Goal: Task Accomplishment & Management: Manage account settings

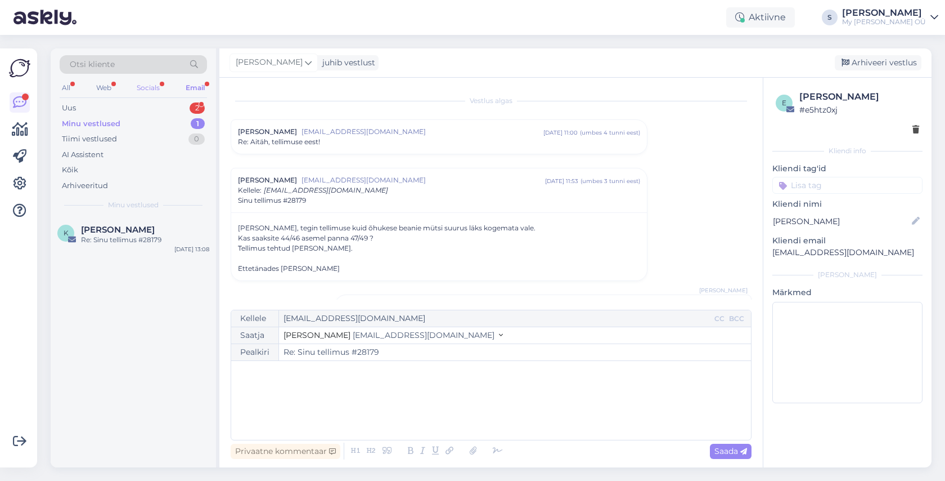
scroll to position [76, 0]
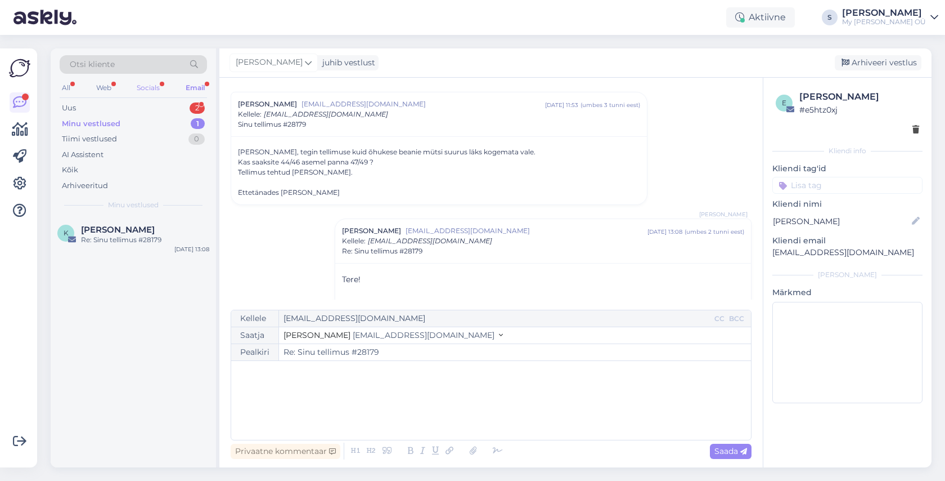
click at [147, 88] on div "Socials" at bounding box center [149, 87] width 28 height 15
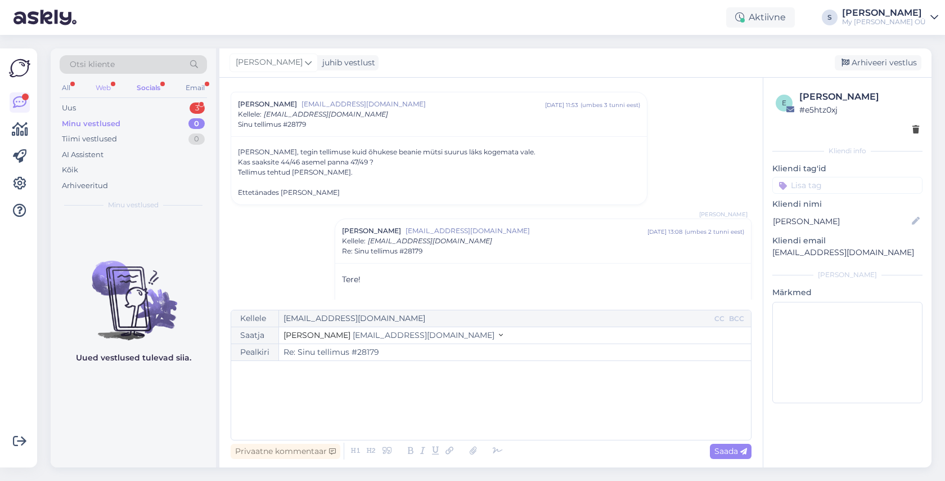
click at [114, 87] on div "All Web Socials Email" at bounding box center [133, 88] width 147 height 17
click at [107, 87] on div "Web" at bounding box center [103, 87] width 20 height 15
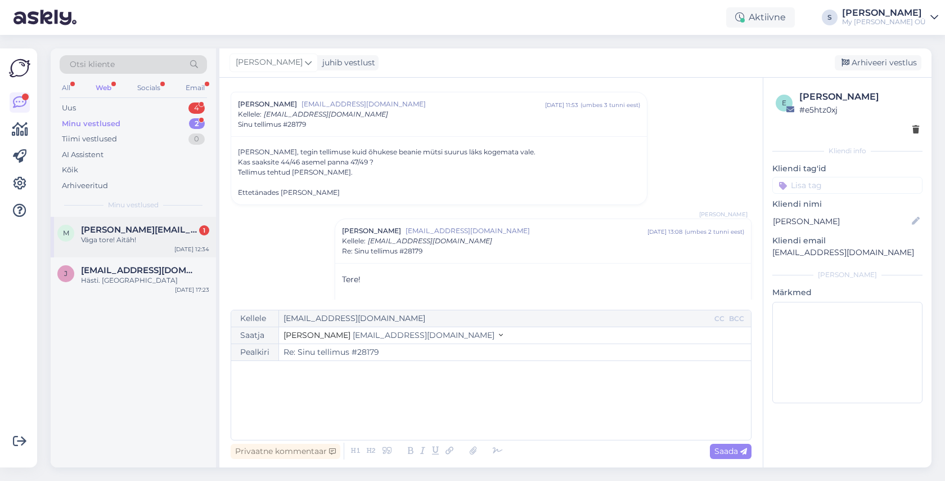
drag, startPoint x: 129, startPoint y: 234, endPoint x: 188, endPoint y: 242, distance: 59.1
click at [130, 235] on div "Väga tore! Aitäh!" at bounding box center [145, 240] width 128 height 10
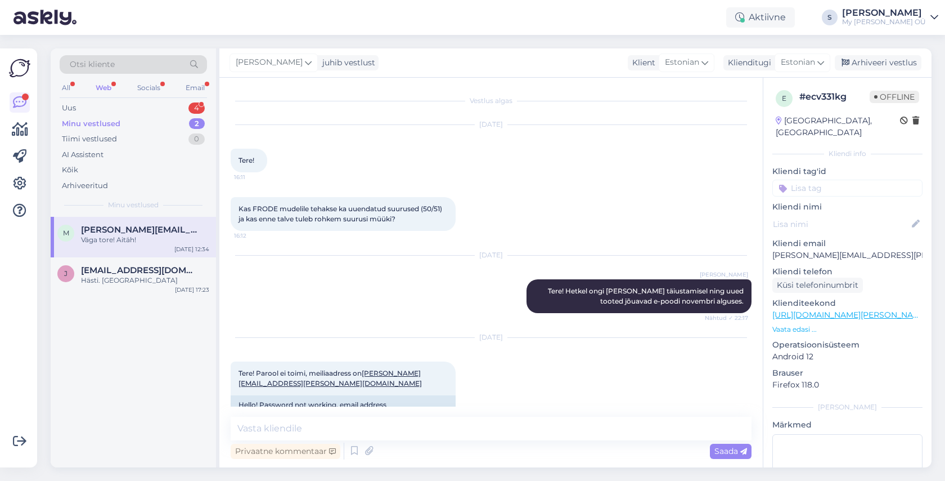
scroll to position [1145, 0]
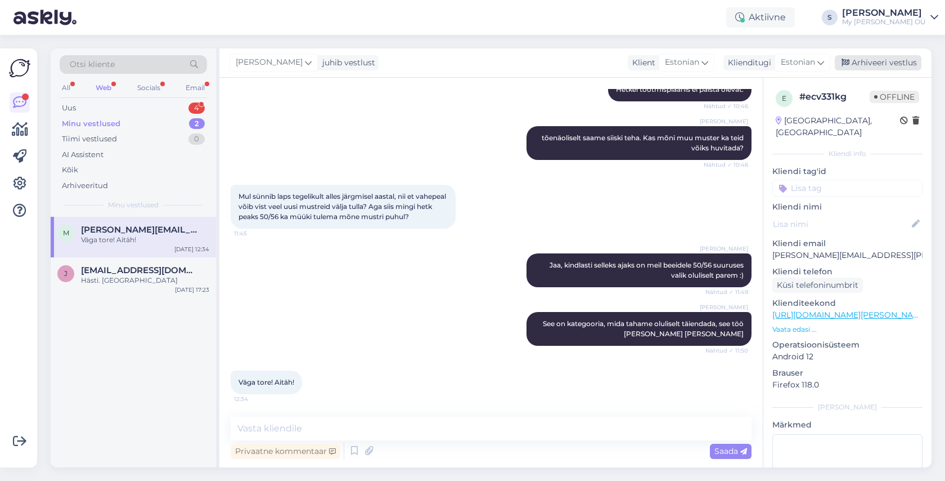
click at [858, 59] on div "Arhiveeri vestlus" at bounding box center [878, 62] width 87 height 15
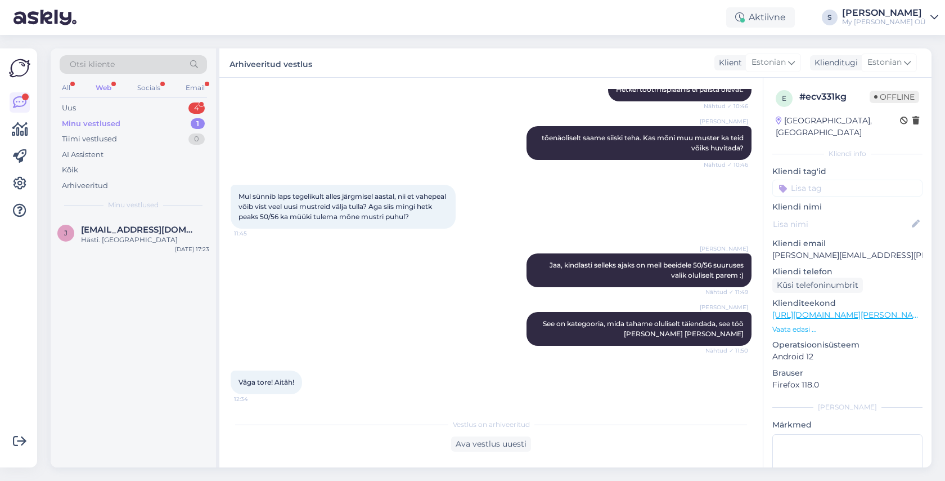
drag, startPoint x: 151, startPoint y: 89, endPoint x: 164, endPoint y: 89, distance: 12.4
click at [152, 89] on div "Socials" at bounding box center [149, 87] width 28 height 15
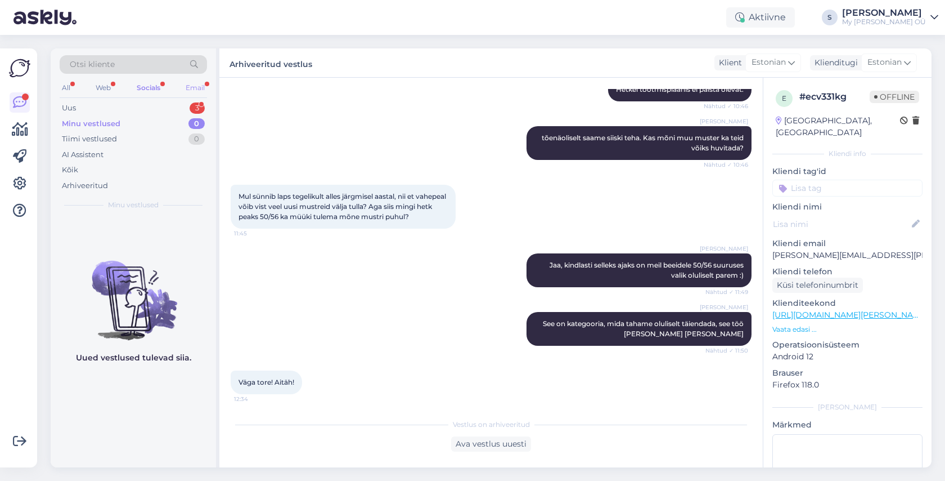
click at [195, 84] on div "Email" at bounding box center [195, 87] width 24 height 15
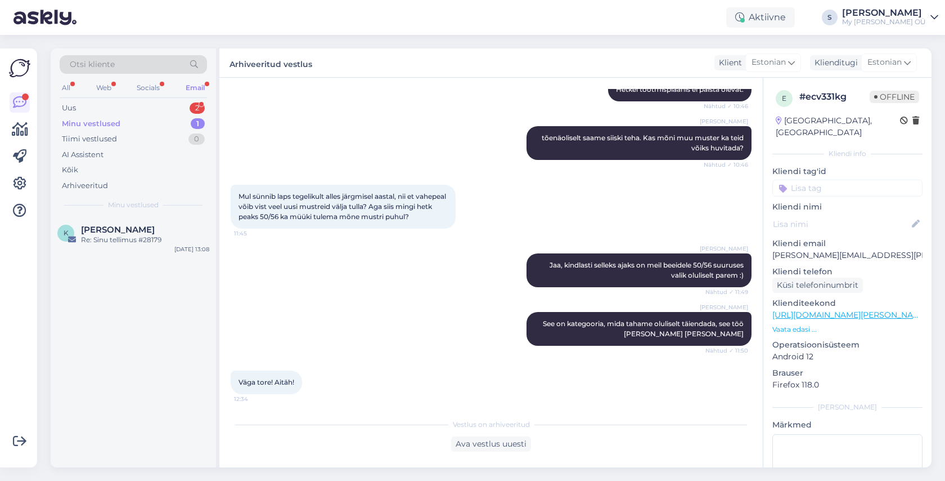
click at [194, 93] on div "Email" at bounding box center [195, 87] width 24 height 15
click at [120, 227] on span "[PERSON_NAME]" at bounding box center [118, 230] width 74 height 10
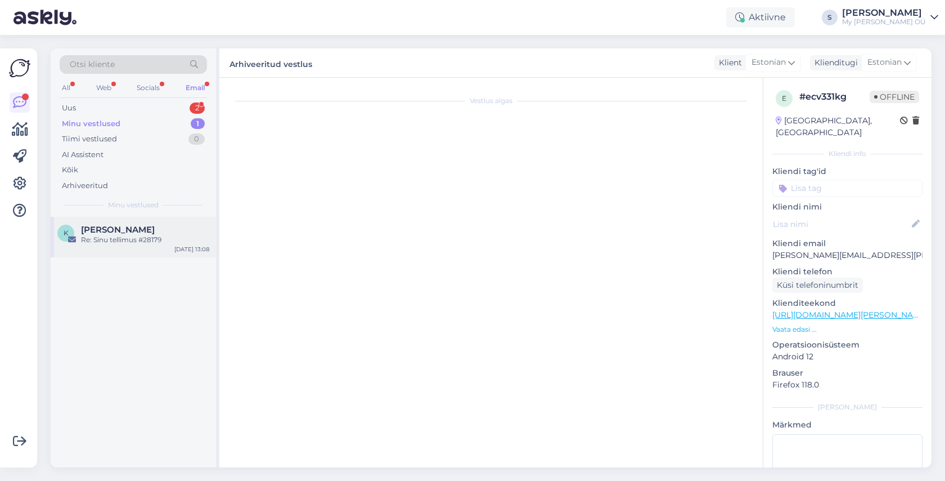
scroll to position [57, 0]
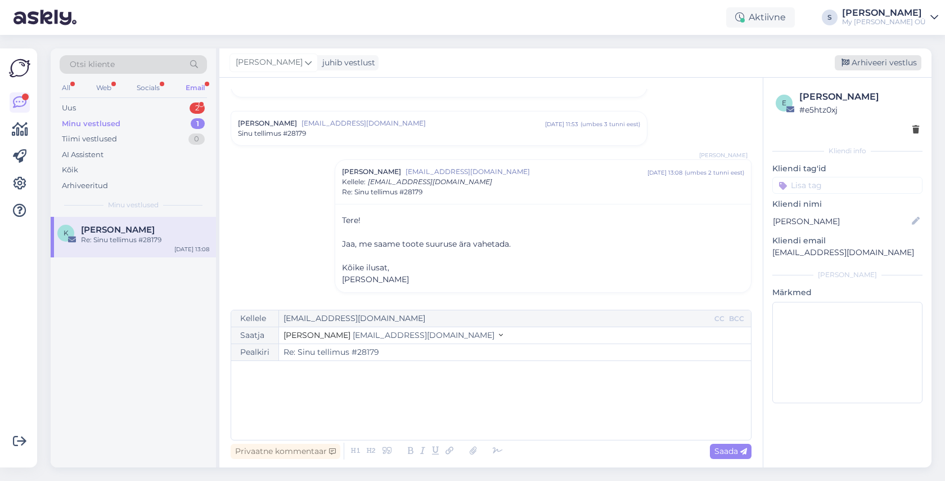
click at [871, 60] on div "Arhiveeri vestlus" at bounding box center [878, 62] width 87 height 15
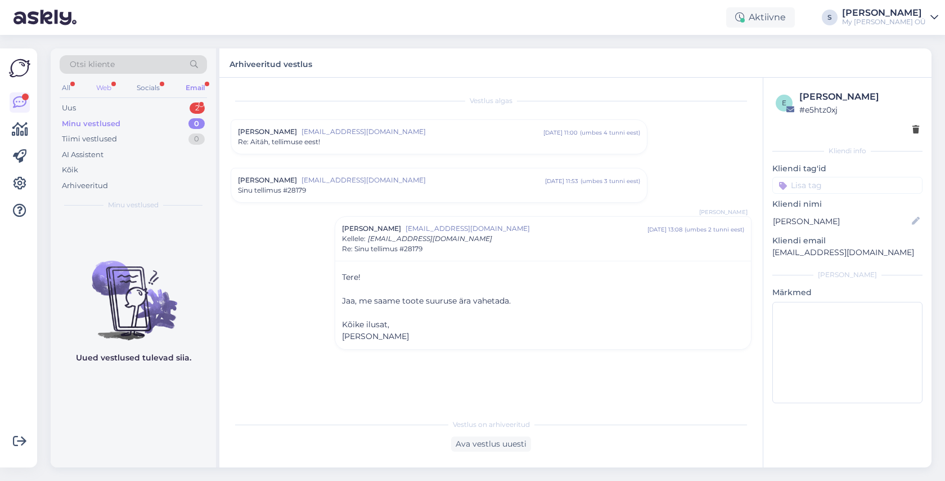
click at [110, 88] on div "Web" at bounding box center [104, 87] width 20 height 15
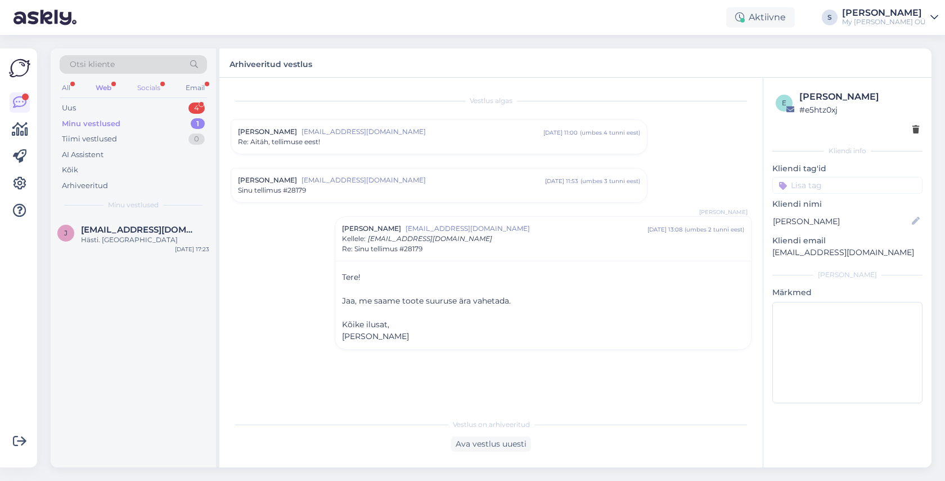
click at [142, 91] on div "Socials" at bounding box center [149, 87] width 28 height 15
